Goal: Information Seeking & Learning: Learn about a topic

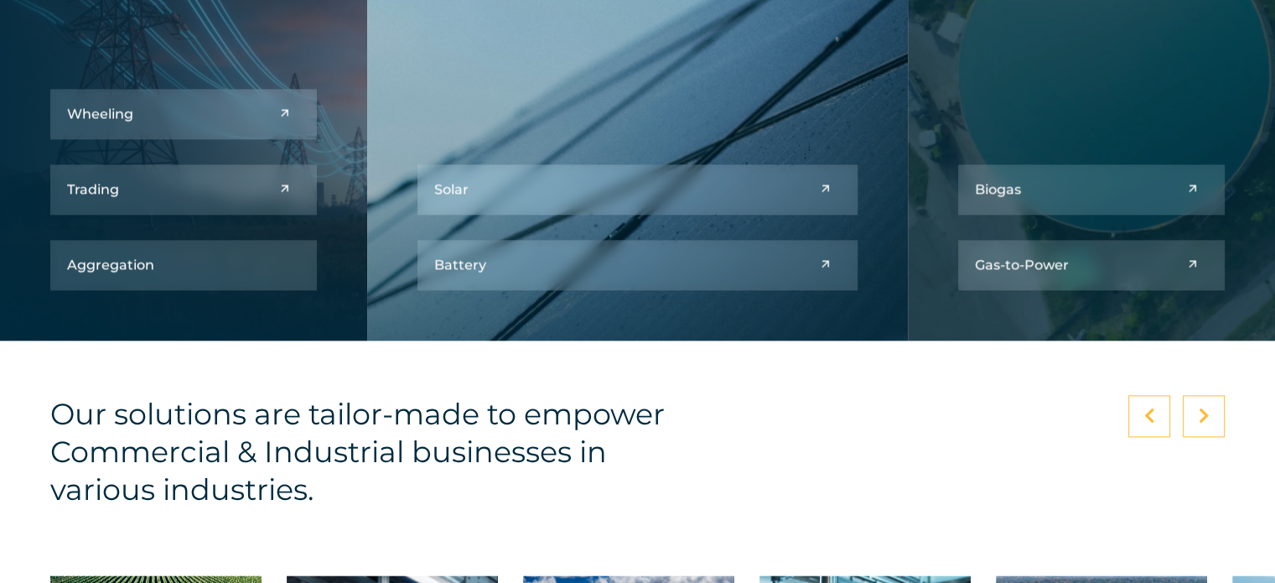
scroll to position [2096, 0]
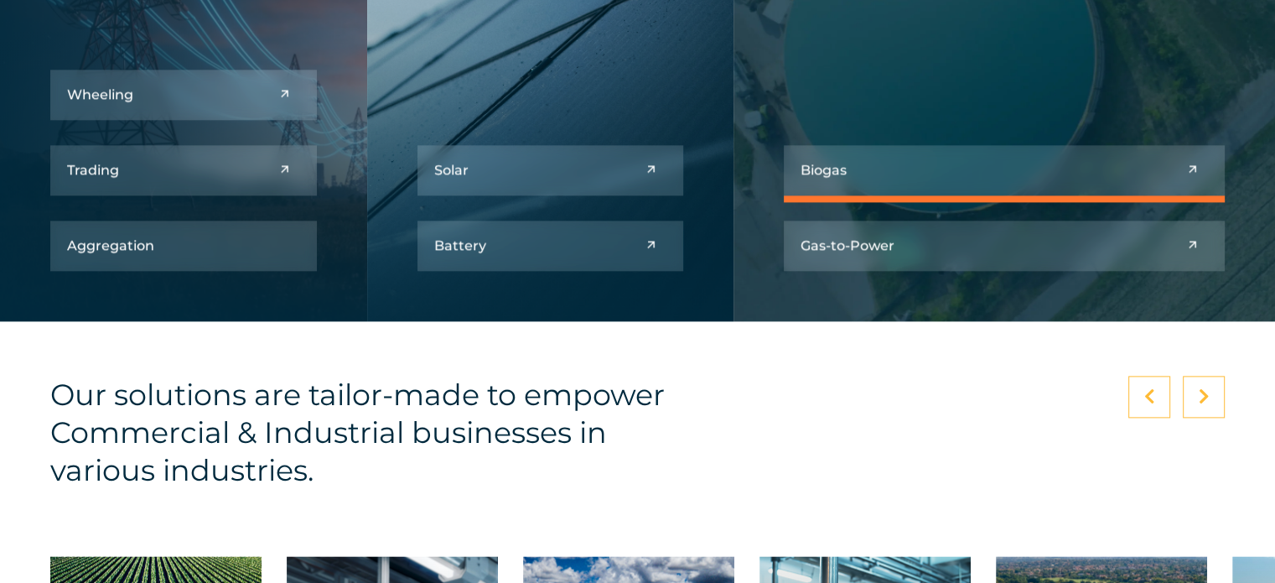
click at [1183, 177] on link at bounding box center [1004, 170] width 441 height 50
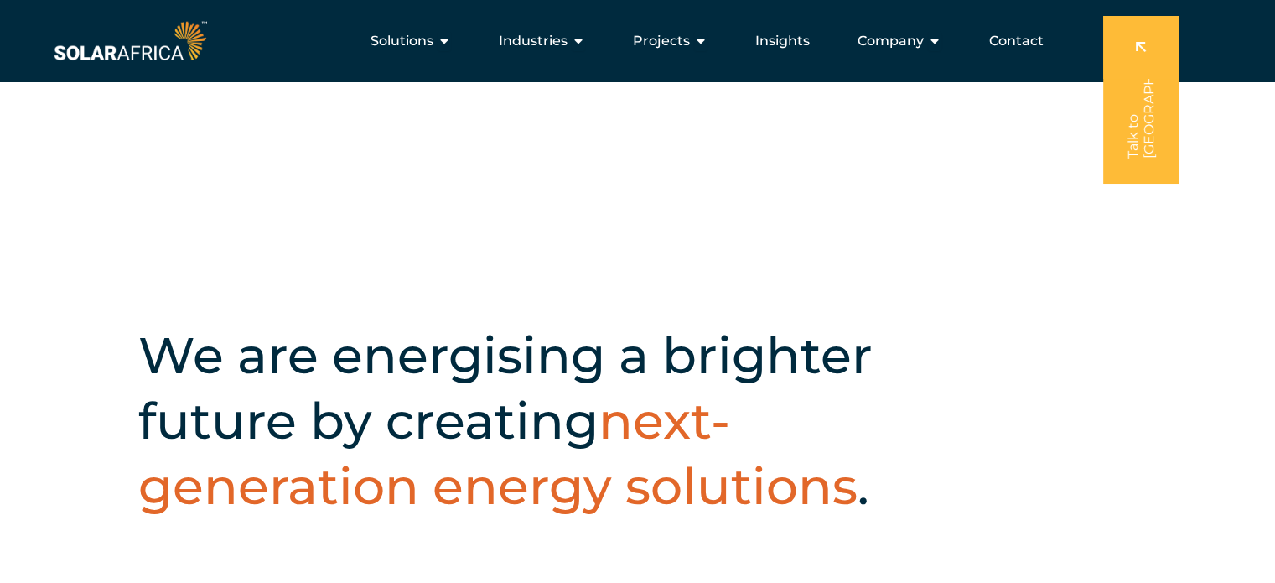
scroll to position [0, 0]
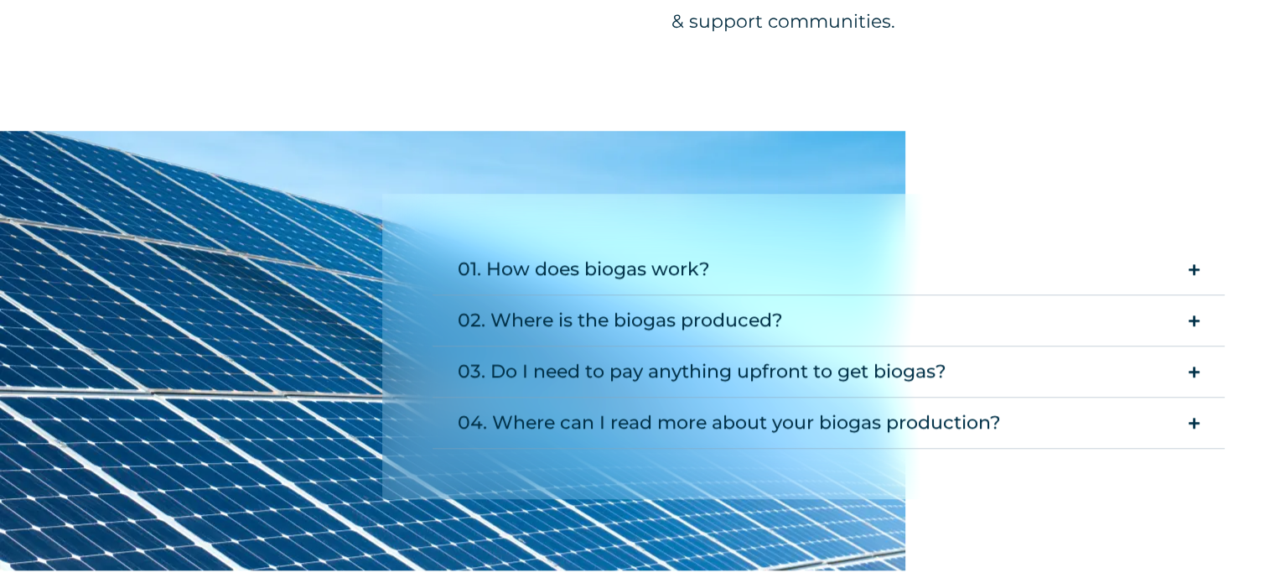
scroll to position [1509, 0]
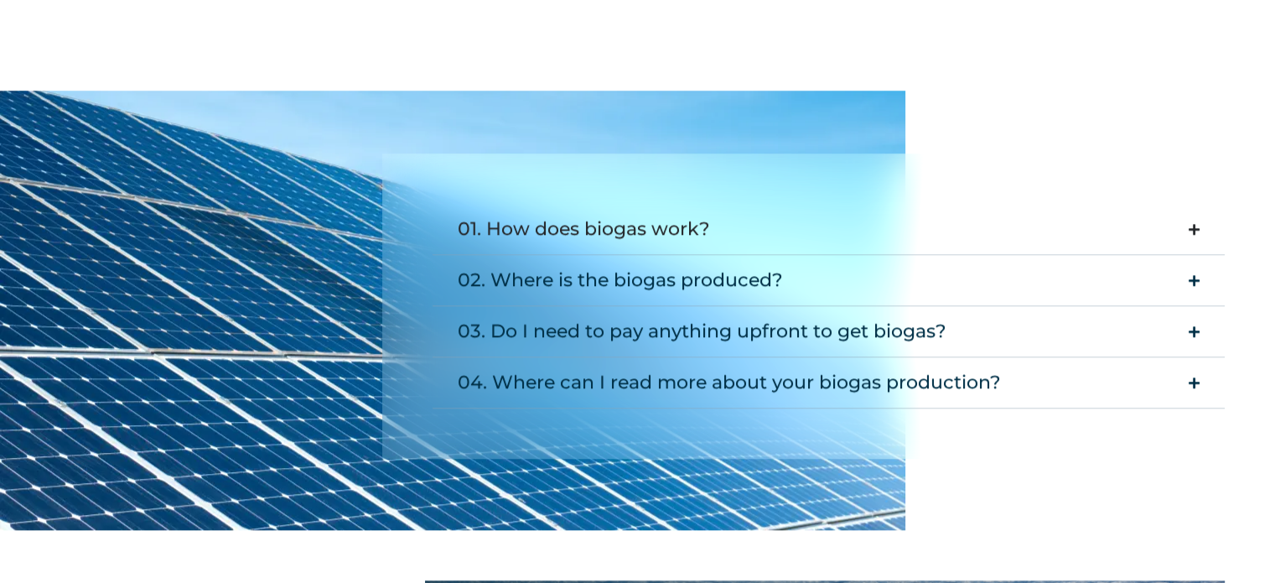
click at [1198, 232] on icon "Accordion. Open links with Enter or Space, close with Escape, and navigate with…" at bounding box center [1194, 229] width 11 height 13
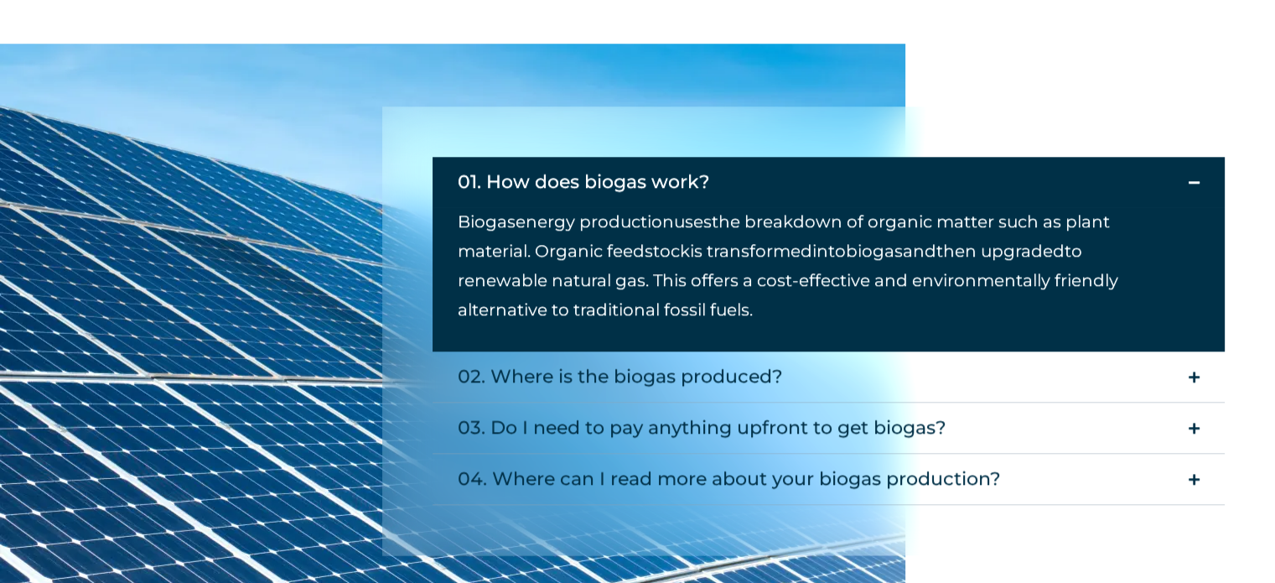
scroll to position [1593, 0]
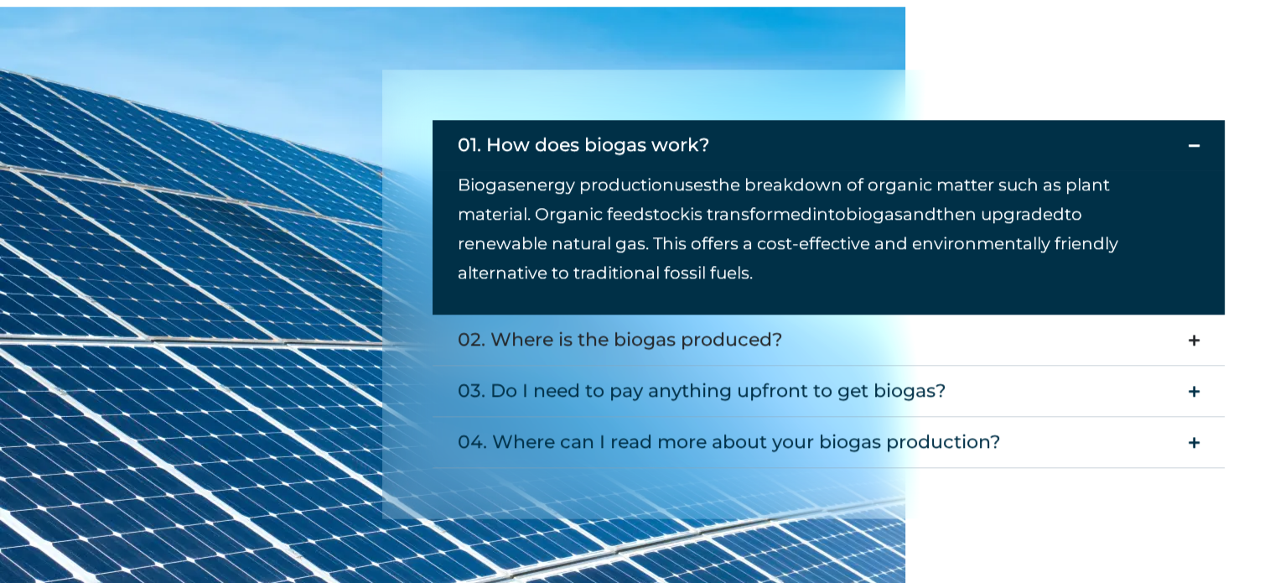
click at [1206, 331] on summary "02. Where is the biogas produced?" at bounding box center [829, 339] width 792 height 51
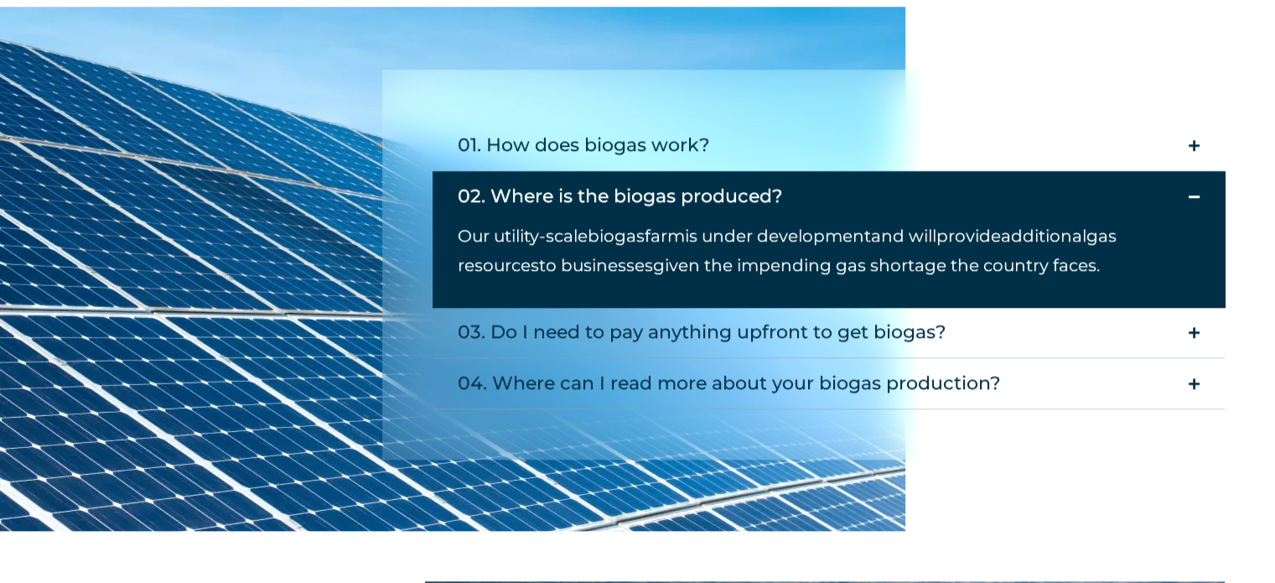
scroll to position [1677, 0]
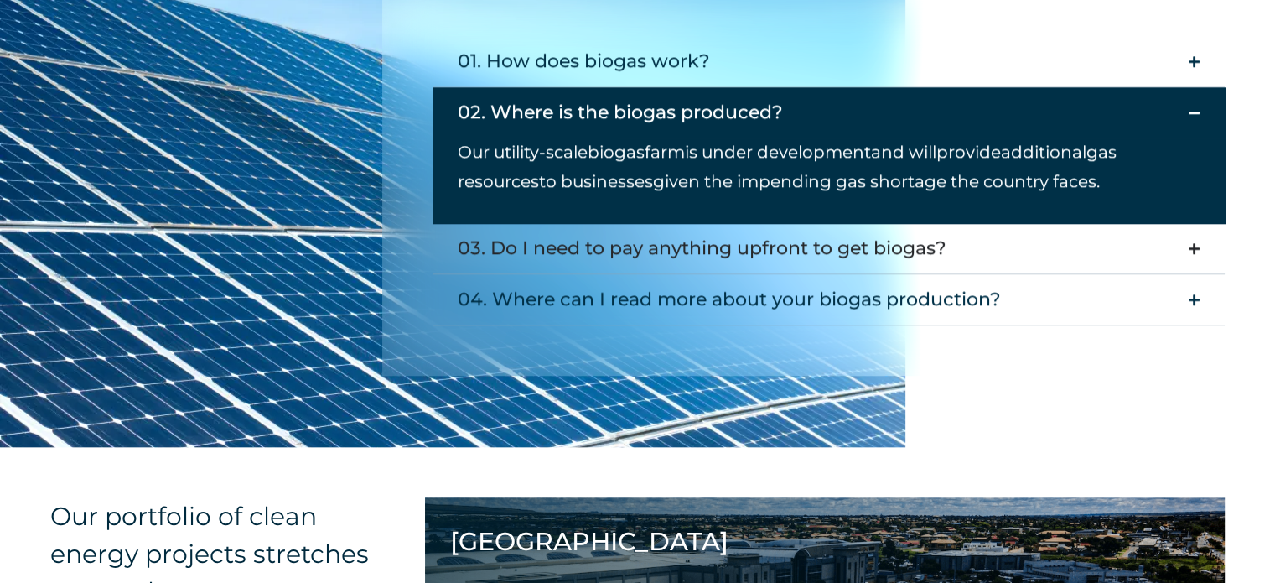
click at [1202, 257] on summary "03. Do I need to pay anything upfront to get biogas?" at bounding box center [829, 248] width 792 height 51
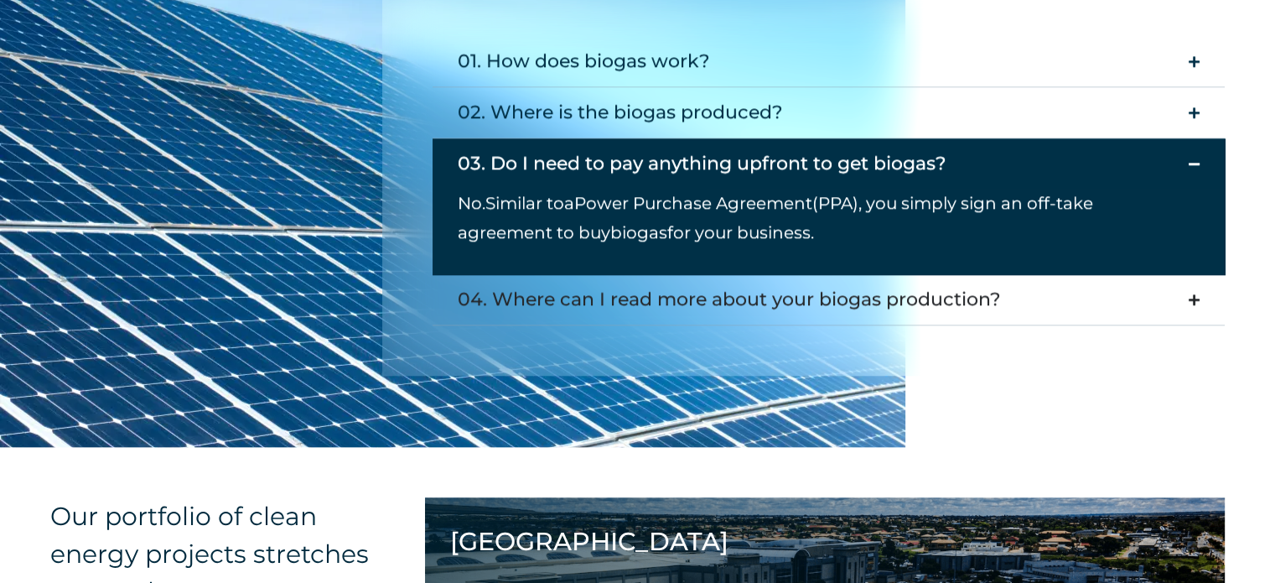
click at [1193, 300] on icon "Accordion. Open links with Enter or Space, close with Escape, and navigate with…" at bounding box center [1194, 299] width 11 height 13
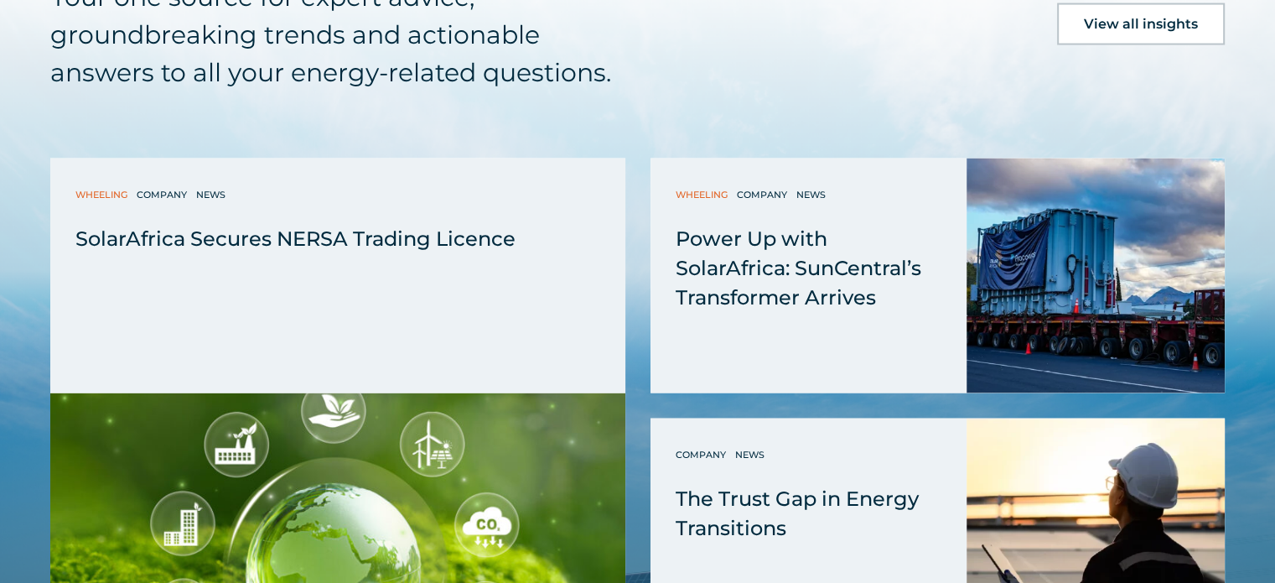
scroll to position [3605, 0]
